Goal: Task Accomplishment & Management: Manage account settings

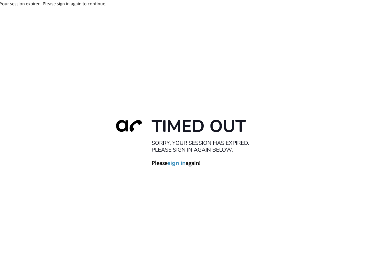
click at [178, 165] on link "sign in" at bounding box center [176, 162] width 18 height 7
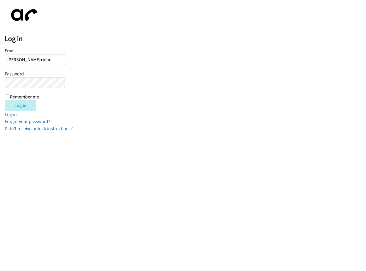
type input "[PERSON_NAME][EMAIL_ADDRESS][DOMAIN_NAME]"
click at [5, 100] on input "Log in" at bounding box center [20, 105] width 31 height 10
